Goal: Use online tool/utility: Utilize a website feature to perform a specific function

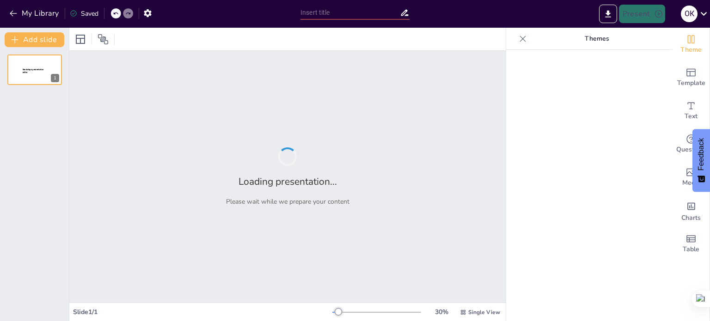
type input "Крафтові технології: Основні принципи та їх вплив на якість продукції"
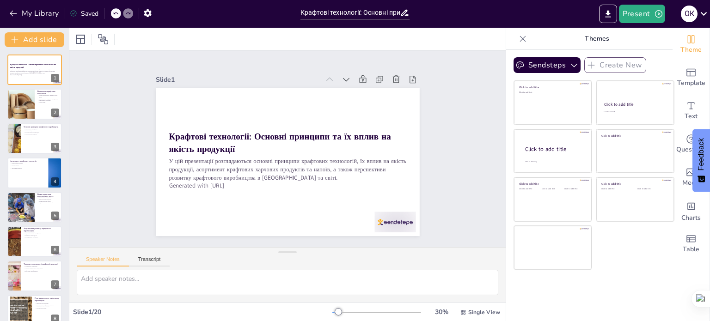
click at [35, 94] on button at bounding box center [40, 97] width 11 height 11
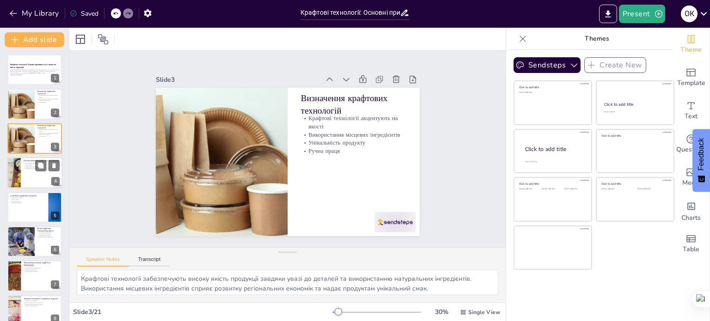
click at [27, 168] on p "Унікальність продукту" at bounding box center [42, 169] width 36 height 2
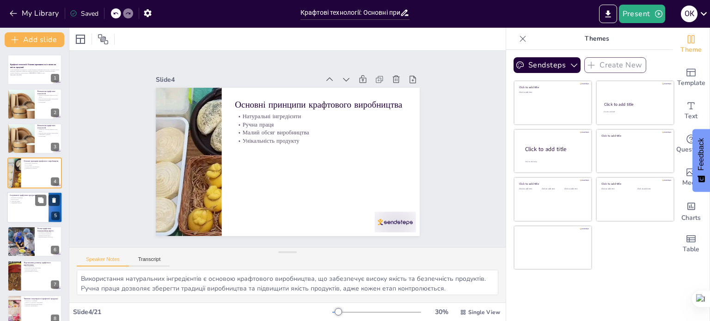
click at [28, 202] on p "Традиційні рецепти" at bounding box center [28, 203] width 36 height 2
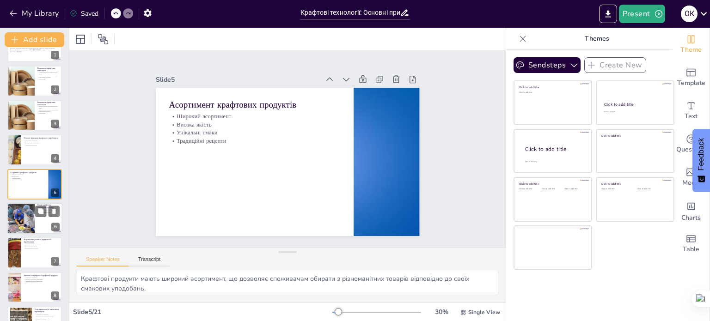
click at [30, 214] on div at bounding box center [21, 218] width 28 height 37
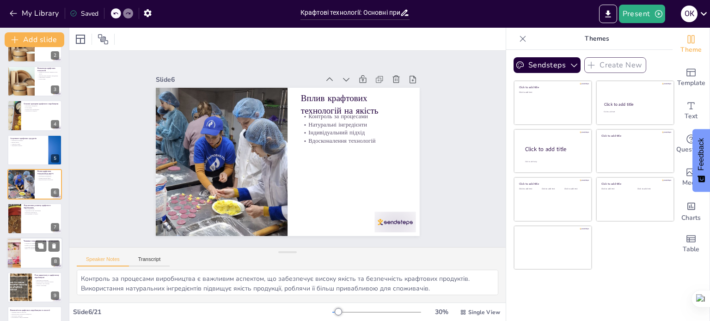
click at [24, 246] on p "Підтримка місцевих виробників" at bounding box center [42, 247] width 36 height 2
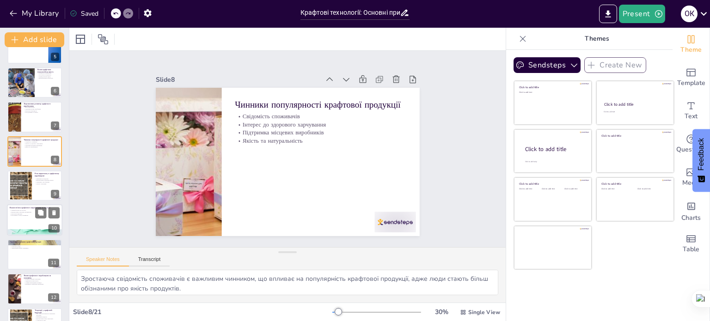
scroll to position [172, 0]
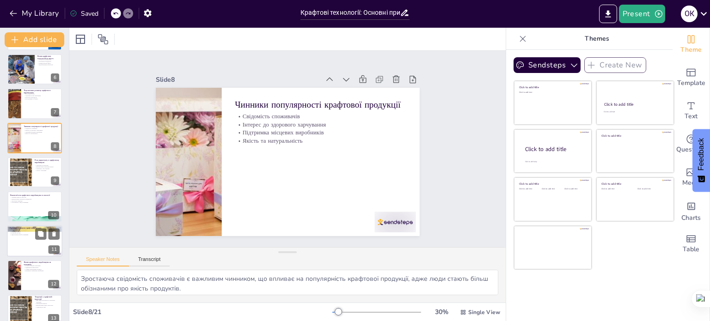
click at [27, 239] on div at bounding box center [34, 241] width 55 height 31
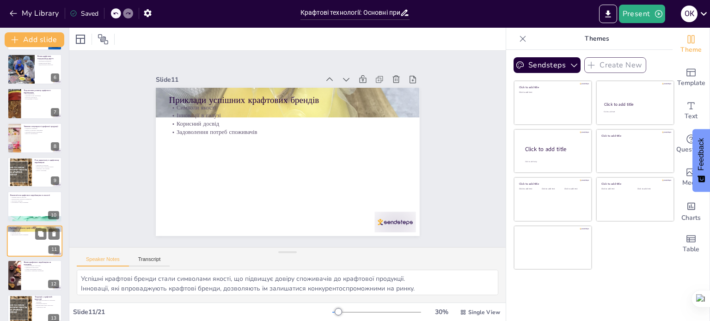
scroll to position [229, 0]
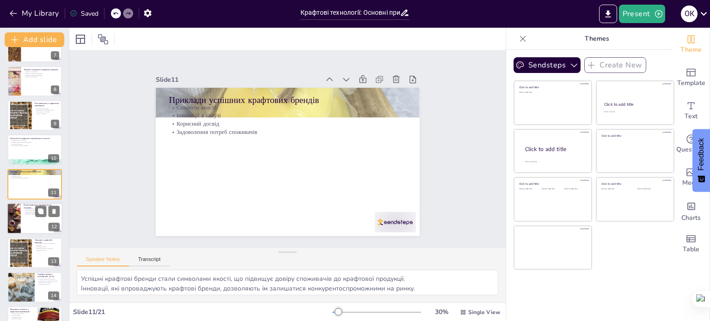
click at [24, 222] on div at bounding box center [34, 218] width 55 height 31
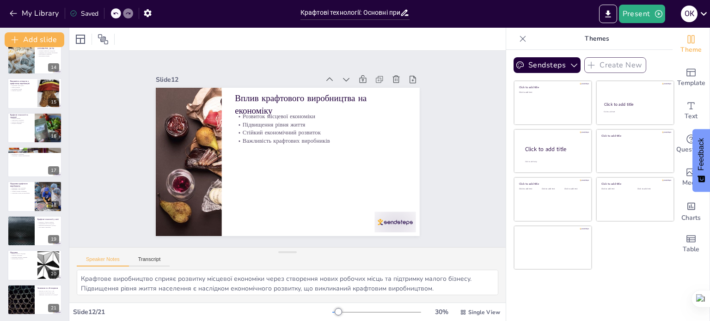
scroll to position [459, 0]
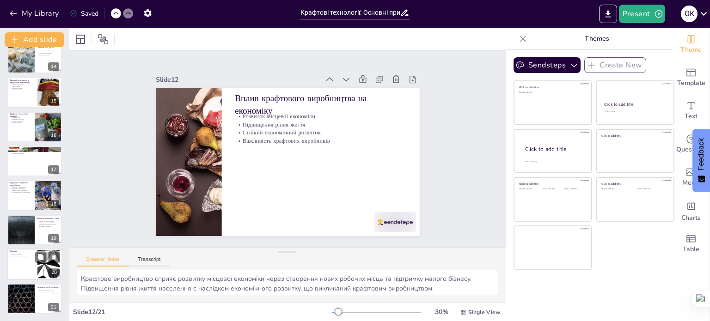
click at [24, 254] on p "Розвиток економіки" at bounding box center [22, 255] width 25 height 2
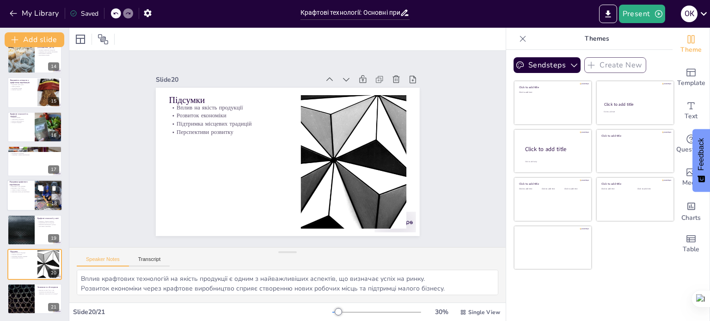
click at [22, 205] on div at bounding box center [34, 195] width 55 height 31
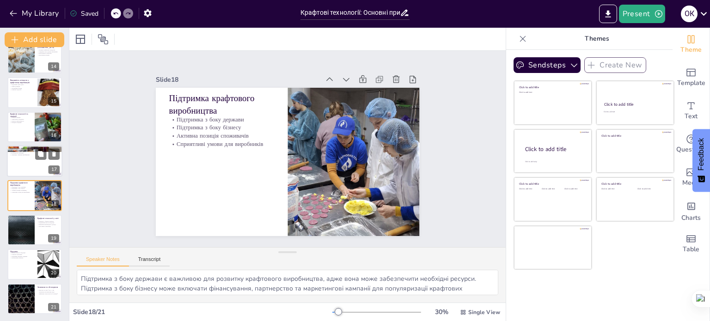
click at [21, 168] on div at bounding box center [34, 161] width 55 height 31
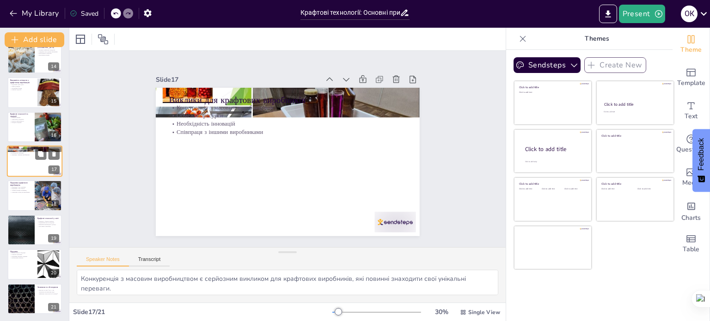
scroll to position [435, 0]
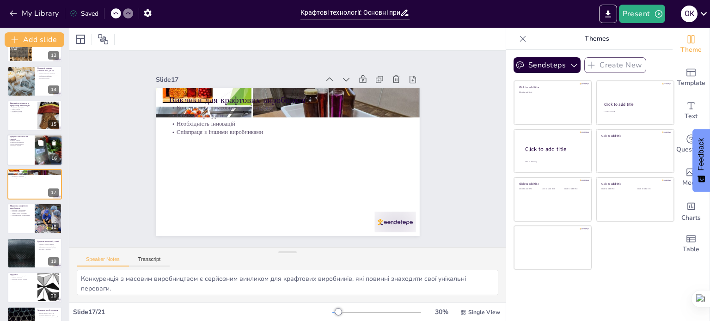
click at [18, 147] on div at bounding box center [34, 150] width 55 height 31
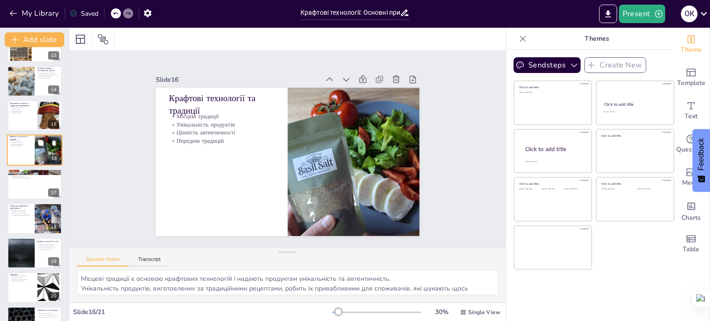
scroll to position [401, 0]
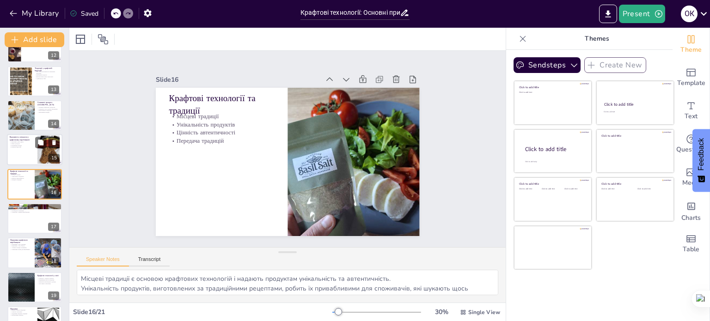
click at [18, 148] on div at bounding box center [34, 150] width 55 height 31
type textarea "Підтримка один одного в спільноті крафтових виробників є ключовою для розвитку …"
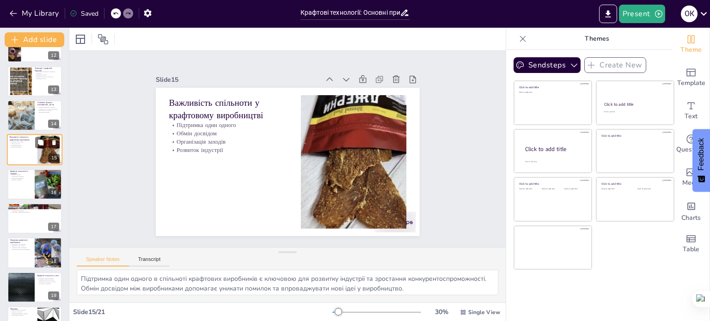
scroll to position [367, 0]
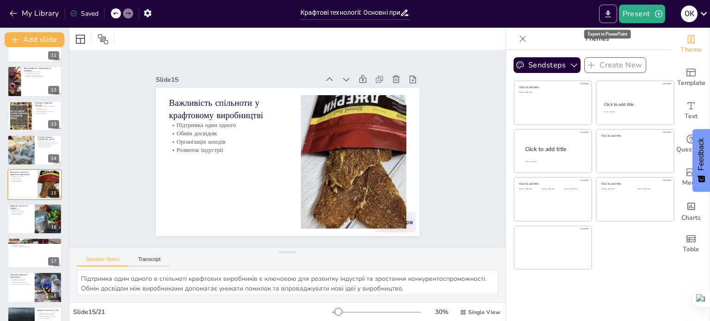
click at [602, 14] on button "Export to PowerPoint" at bounding box center [608, 14] width 18 height 18
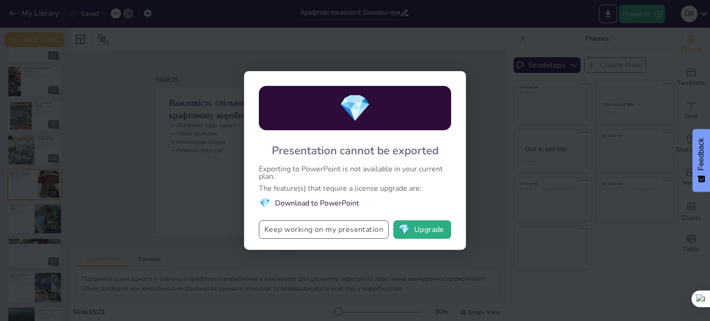
click at [355, 232] on button "Keep working on my presentation" at bounding box center [324, 229] width 130 height 18
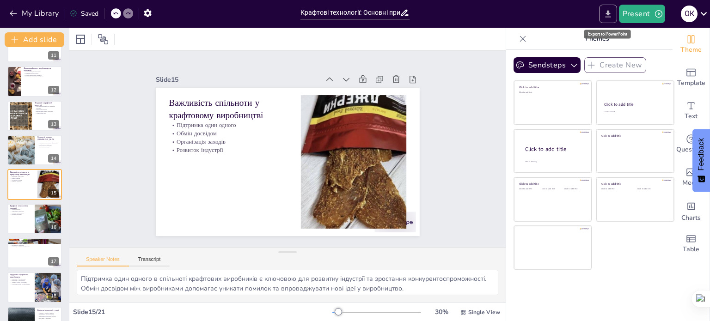
click at [610, 17] on icon "Export to PowerPoint" at bounding box center [608, 14] width 10 height 10
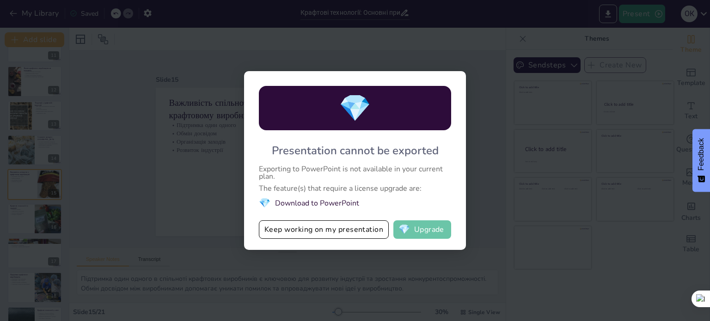
click at [420, 230] on button "💎 Upgrade" at bounding box center [422, 229] width 58 height 18
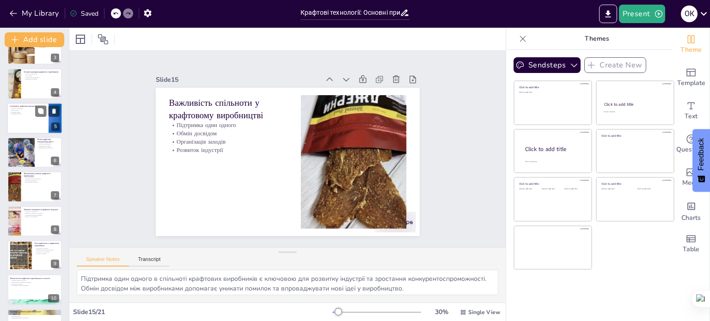
scroll to position [0, 0]
